Goal: Go to known website: Access a specific website the user already knows

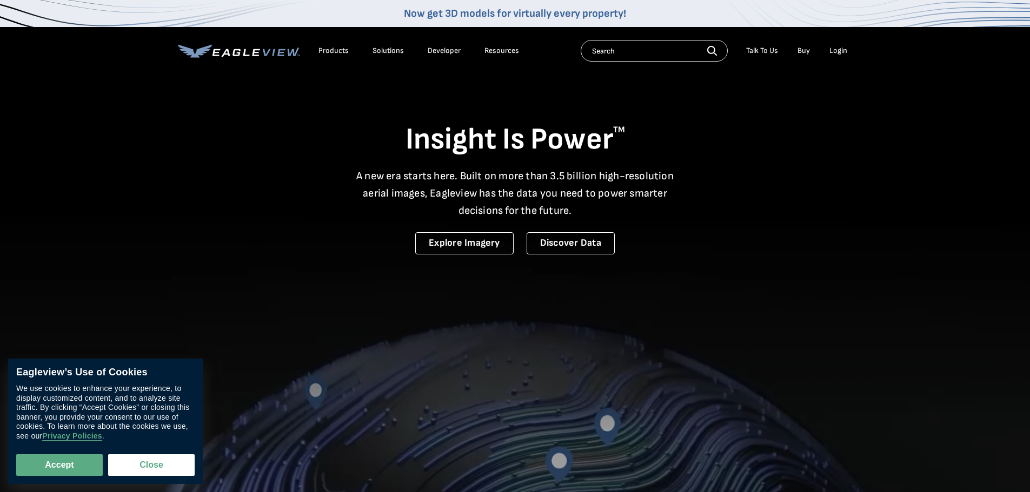
click at [831, 47] on div "Login" at bounding box center [838, 51] width 18 height 10
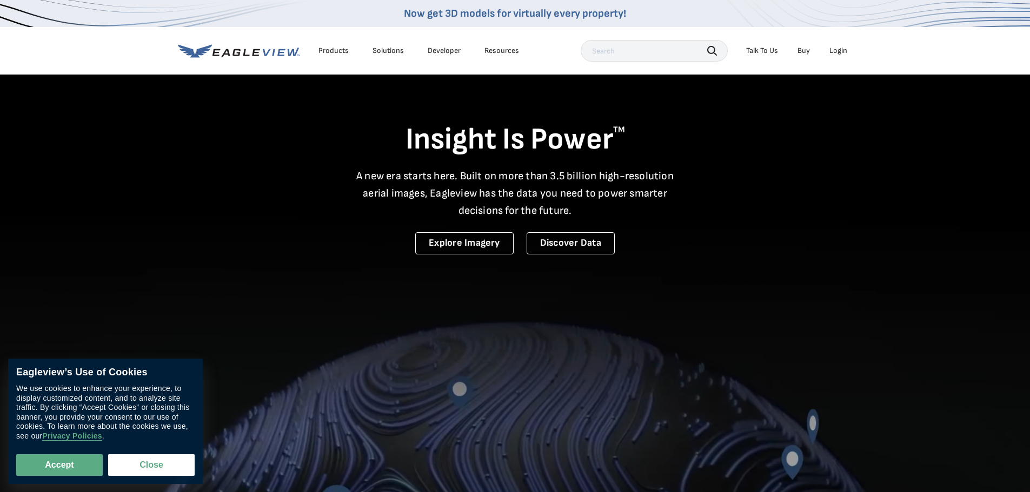
click at [840, 50] on div "Login" at bounding box center [838, 51] width 18 height 10
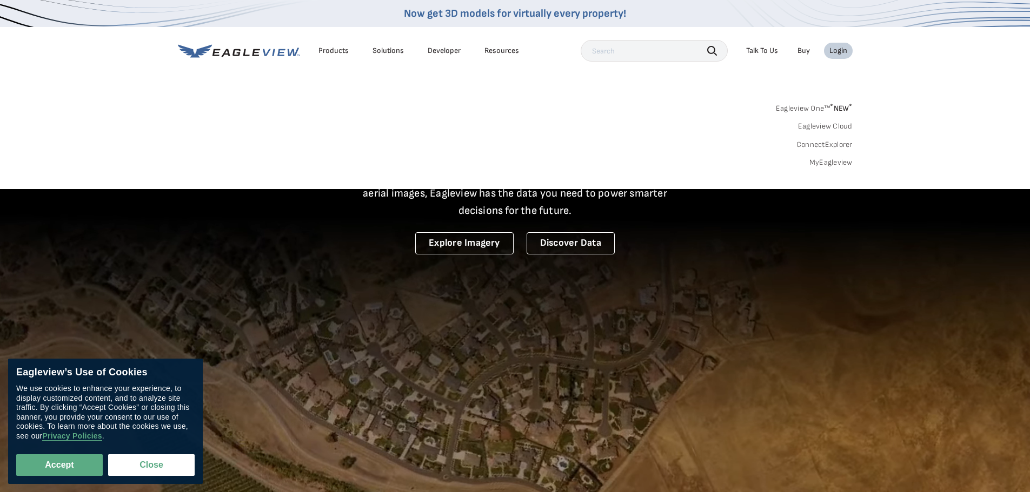
click at [831, 164] on link "MyEagleview" at bounding box center [830, 163] width 43 height 10
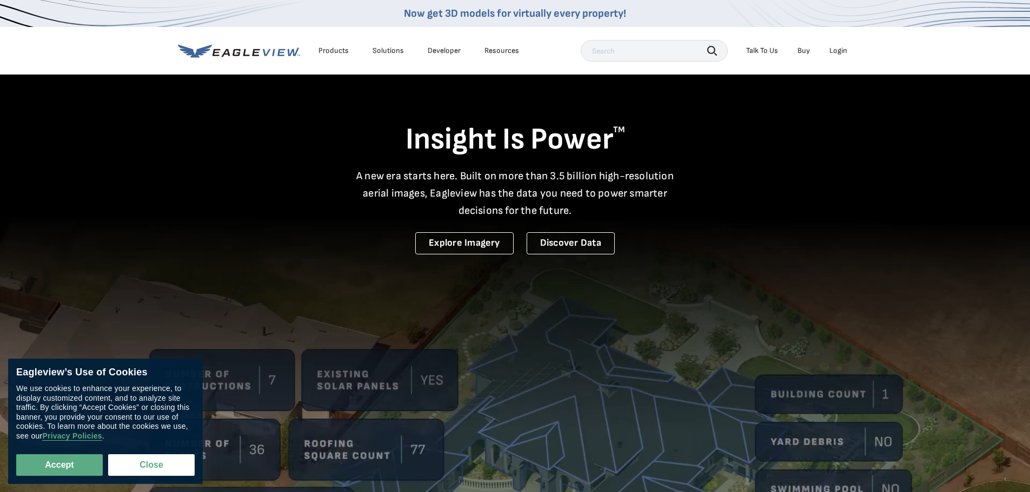
click at [850, 47] on li "Login" at bounding box center [838, 51] width 29 height 16
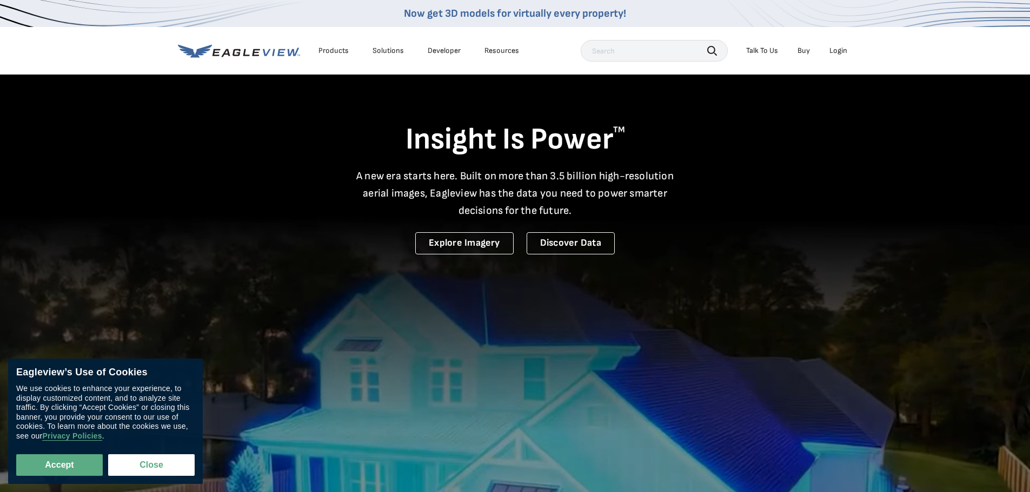
click at [845, 50] on div "Login" at bounding box center [838, 51] width 18 height 10
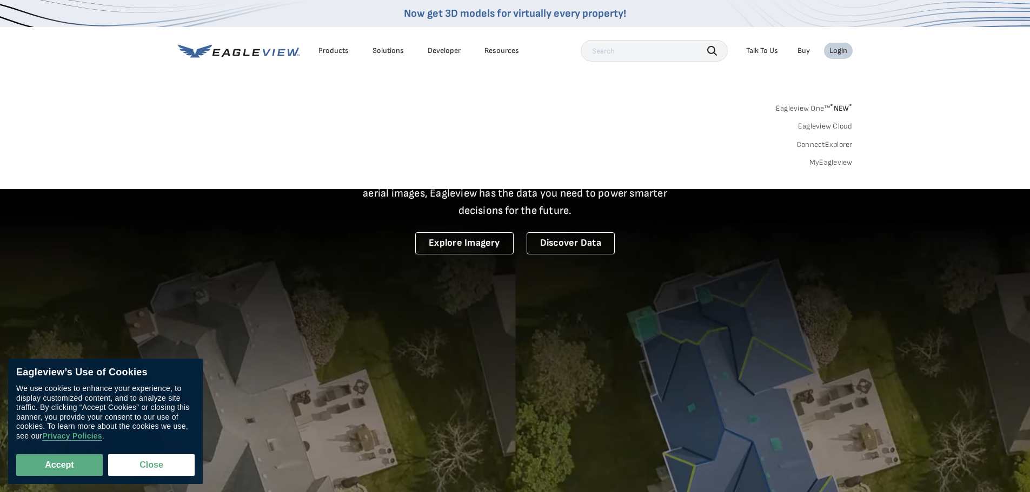
click at [844, 145] on link "ConnectExplorer" at bounding box center [824, 145] width 56 height 10
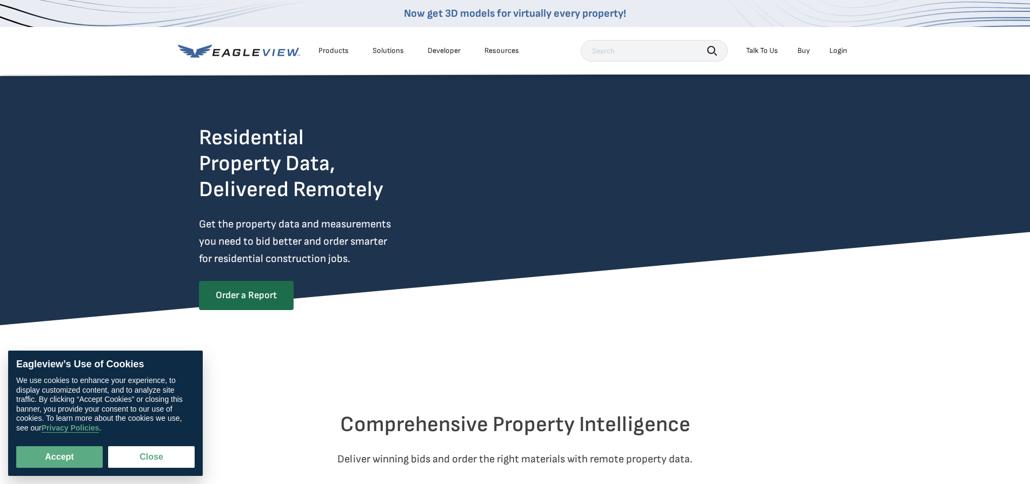
click at [850, 50] on li "Login" at bounding box center [838, 51] width 29 height 16
click at [844, 52] on div "Login" at bounding box center [838, 51] width 18 height 10
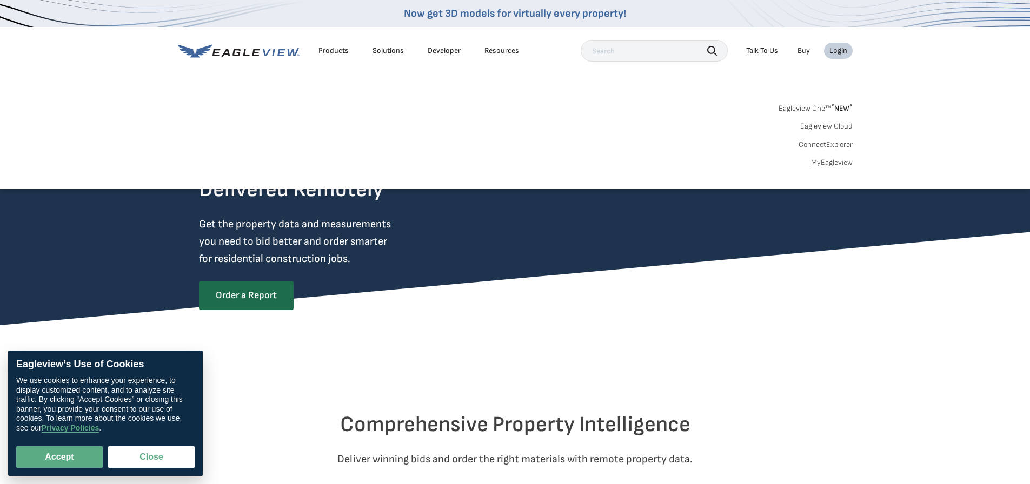
click at [830, 142] on link "ConnectExplorer" at bounding box center [825, 145] width 54 height 10
